Goal: Find specific page/section: Find specific page/section

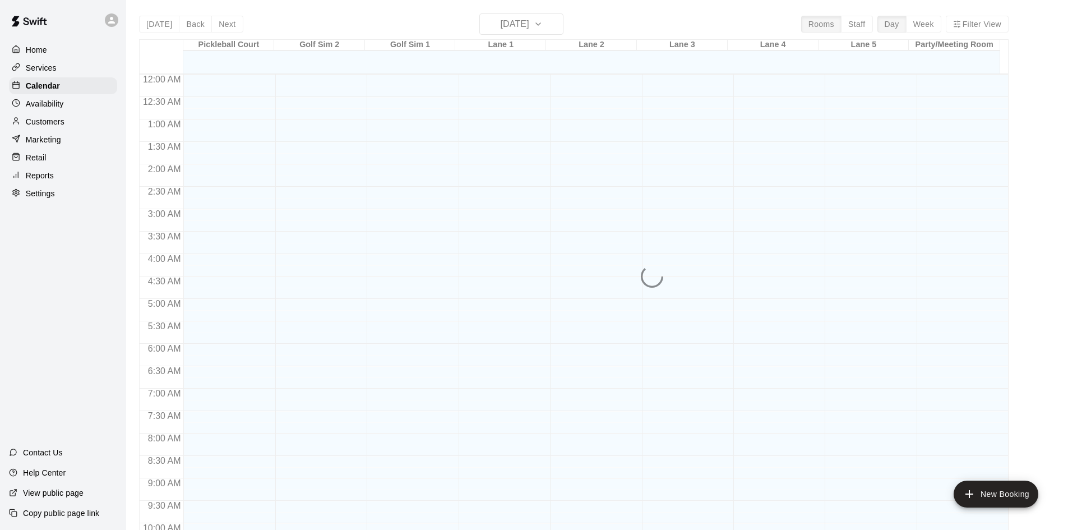
scroll to position [574, 0]
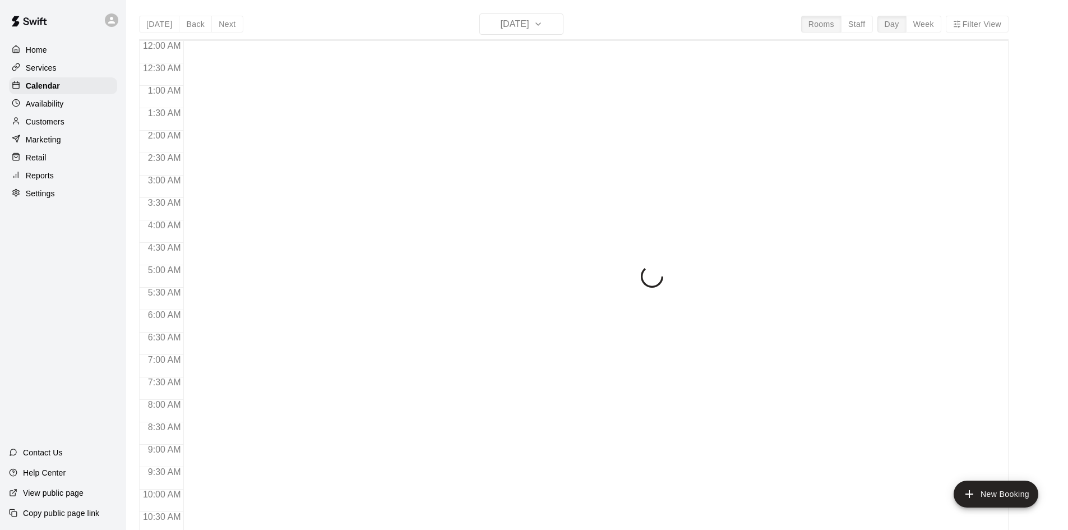
scroll to position [574, 0]
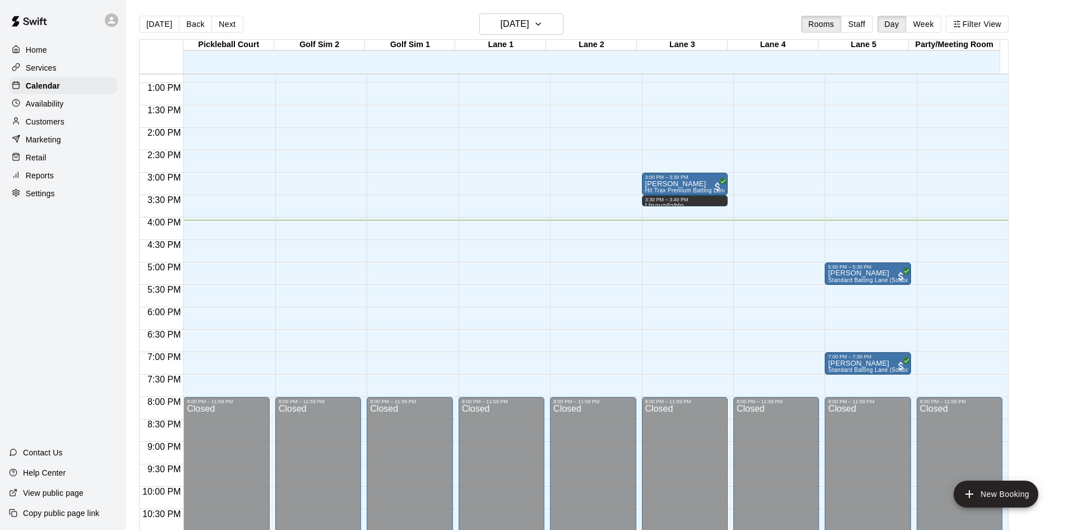
click at [38, 105] on p "Availability" at bounding box center [45, 103] width 38 height 11
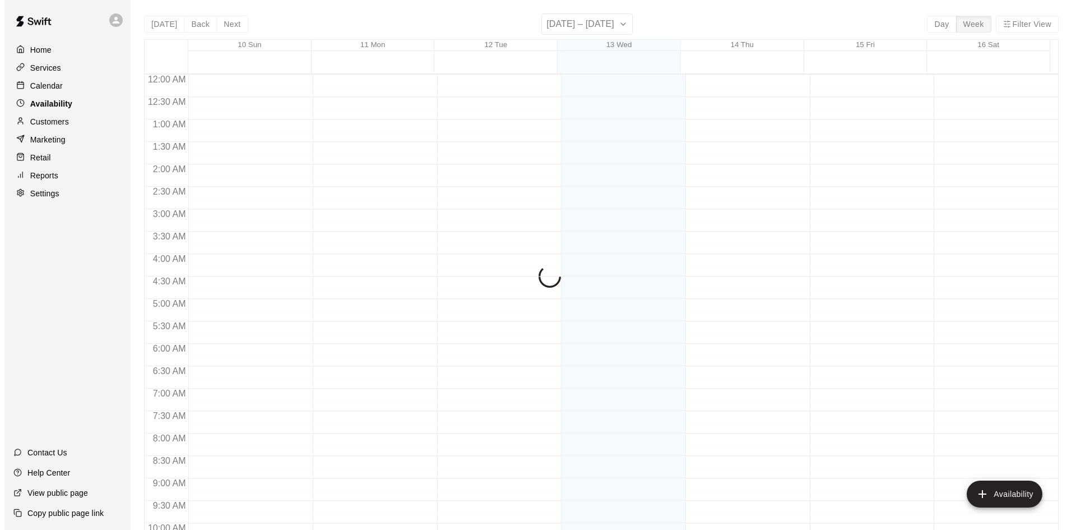
scroll to position [609, 0]
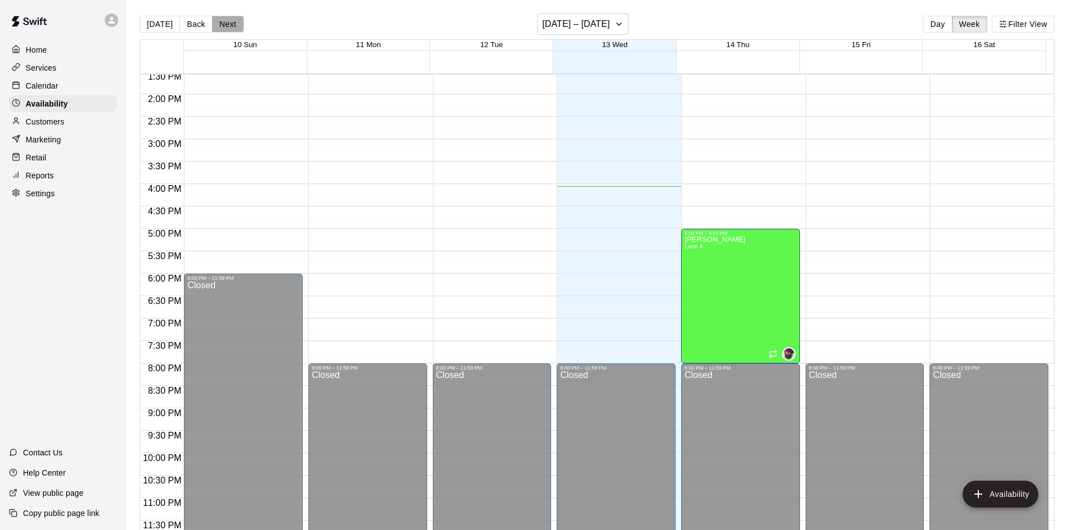
click at [221, 24] on button "Next" at bounding box center [227, 24] width 31 height 17
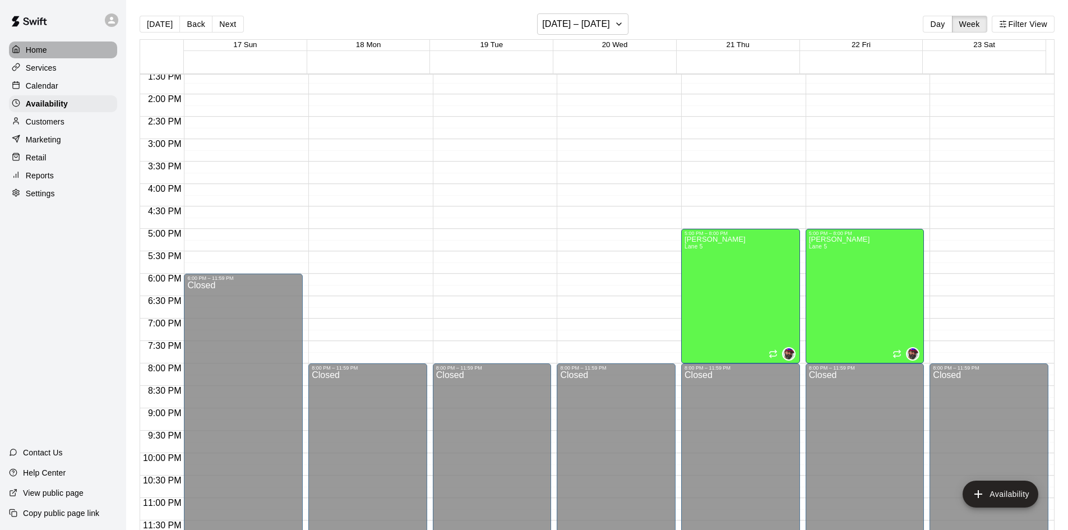
click at [49, 47] on div "Home" at bounding box center [63, 49] width 108 height 17
